Goal: Navigation & Orientation: Find specific page/section

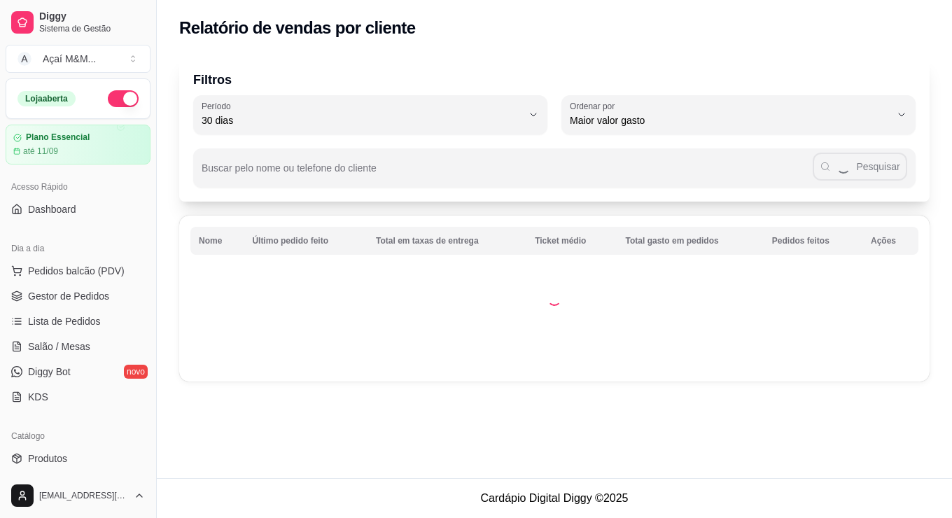
select select "30"
select select "HIGHEST_TOTAL_SPENT_WITH_ORDERS"
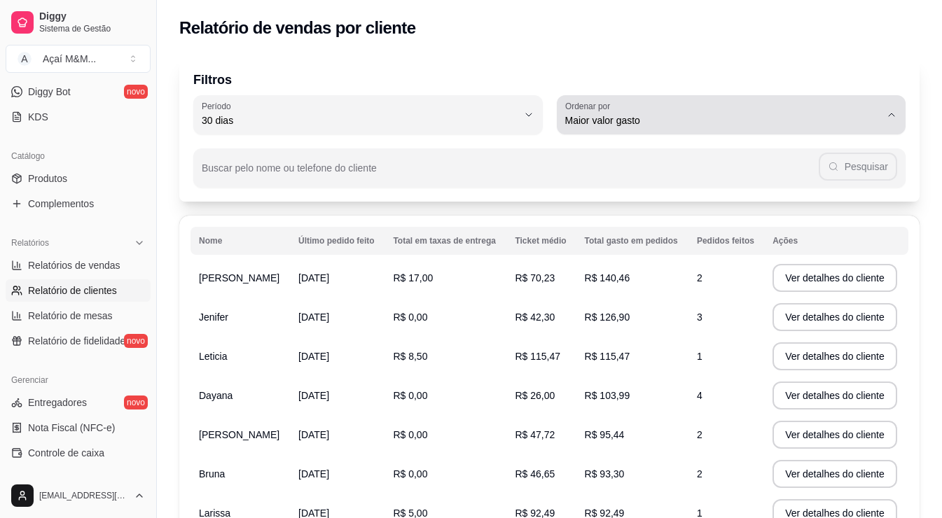
click at [887, 111] on icon "button" at bounding box center [891, 114] width 11 height 11
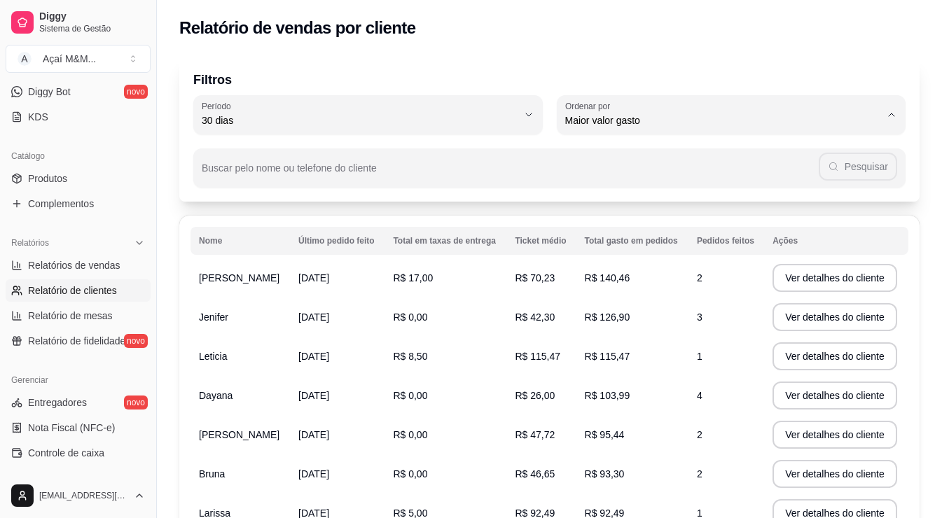
click at [651, 151] on span "Maior número de pedidos" at bounding box center [724, 153] width 300 height 13
type input "HIGHEST_ORDER_COUNT"
select select "HIGHEST_ORDER_COUNT"
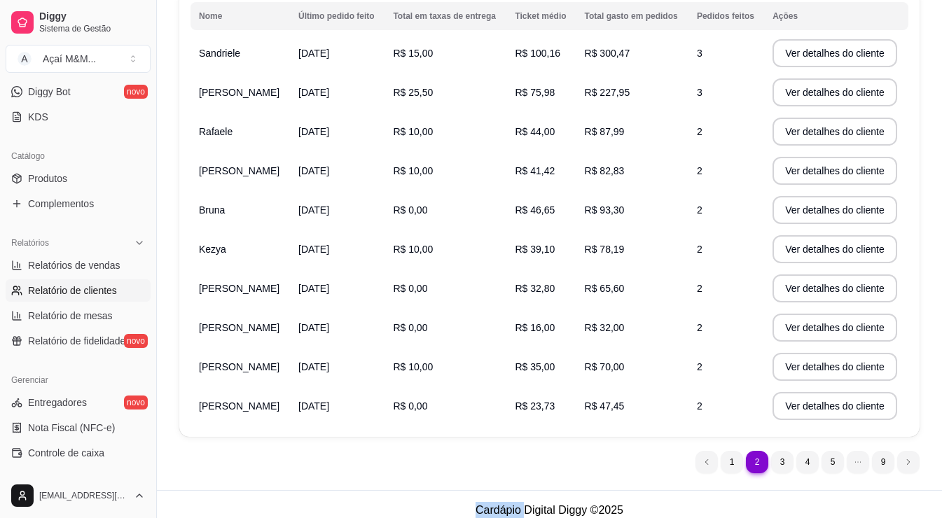
scroll to position [237, 0]
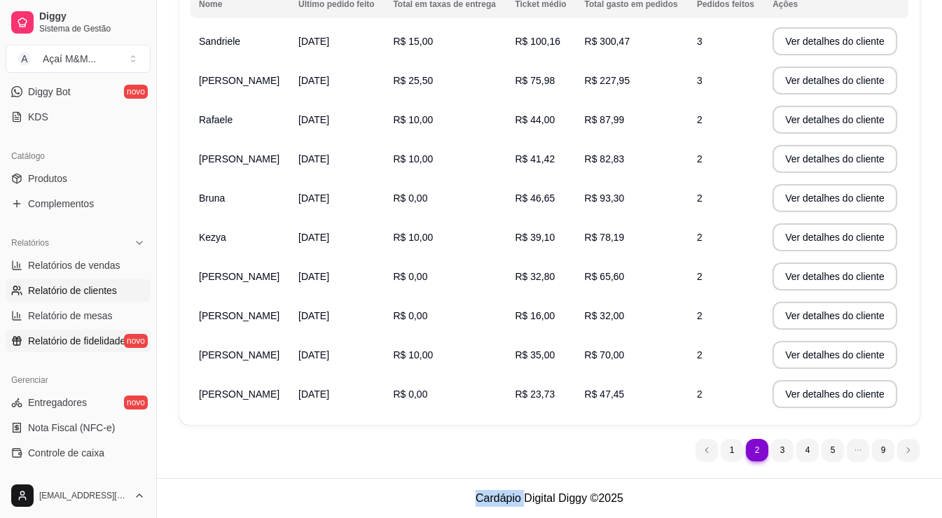
click at [85, 338] on span "Relatório de fidelidade" at bounding box center [76, 341] width 97 height 14
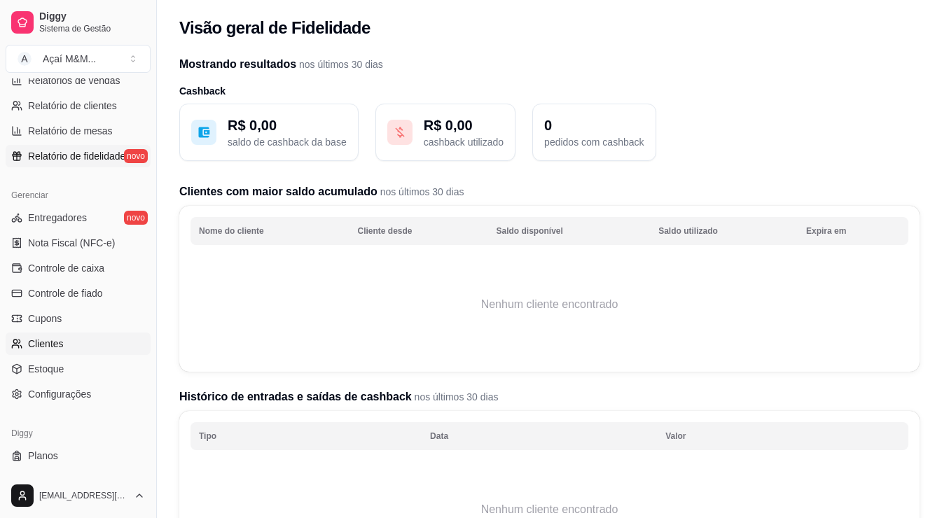
scroll to position [489, 0]
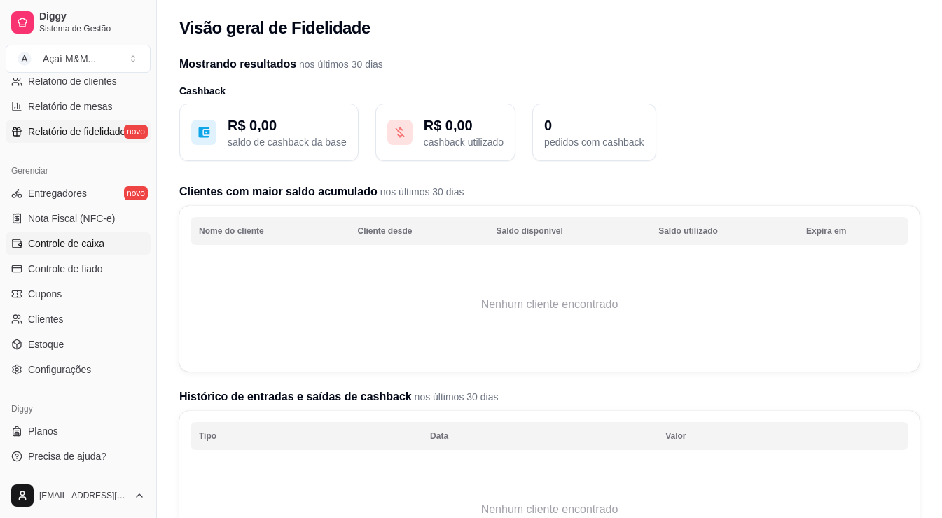
click at [102, 239] on span "Controle de caixa" at bounding box center [66, 244] width 76 height 14
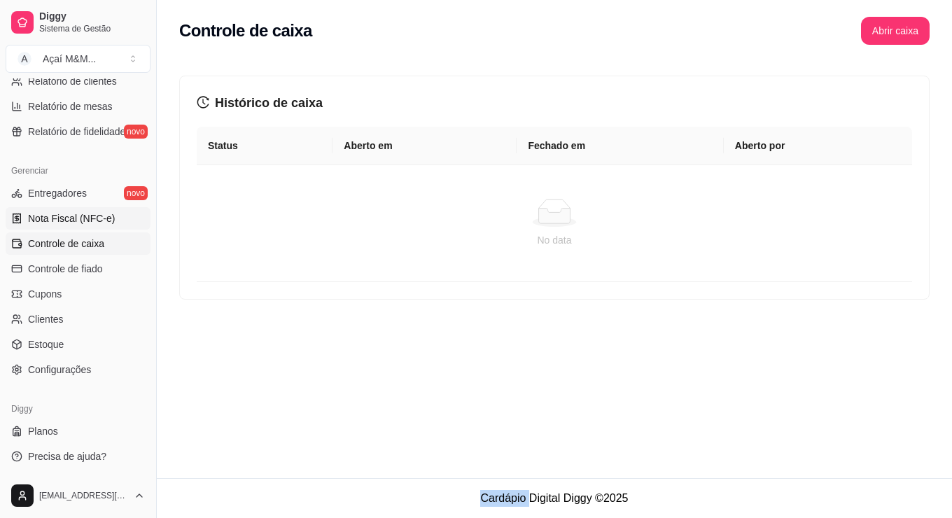
click at [53, 216] on span "Nota Fiscal (NFC-e)" at bounding box center [71, 218] width 87 height 14
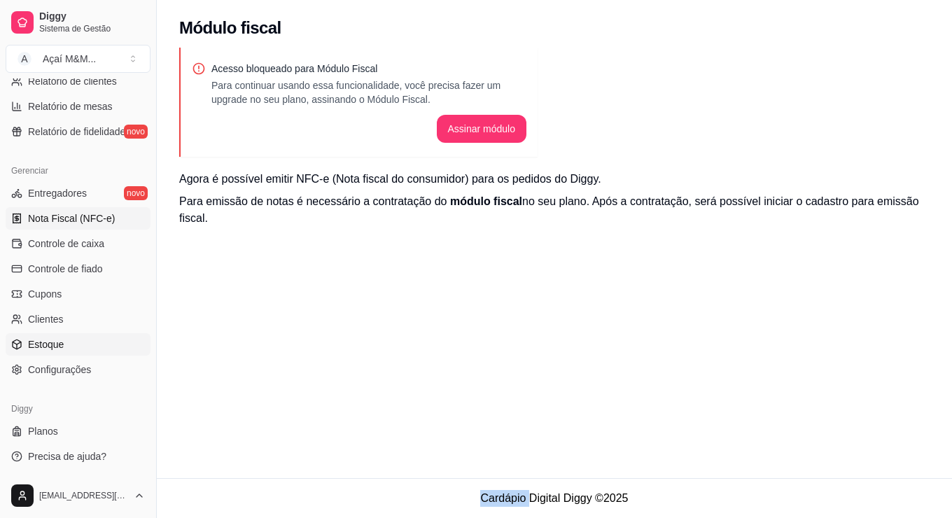
click at [32, 339] on span "Estoque" at bounding box center [46, 344] width 36 height 14
